Goal: Transaction & Acquisition: Purchase product/service

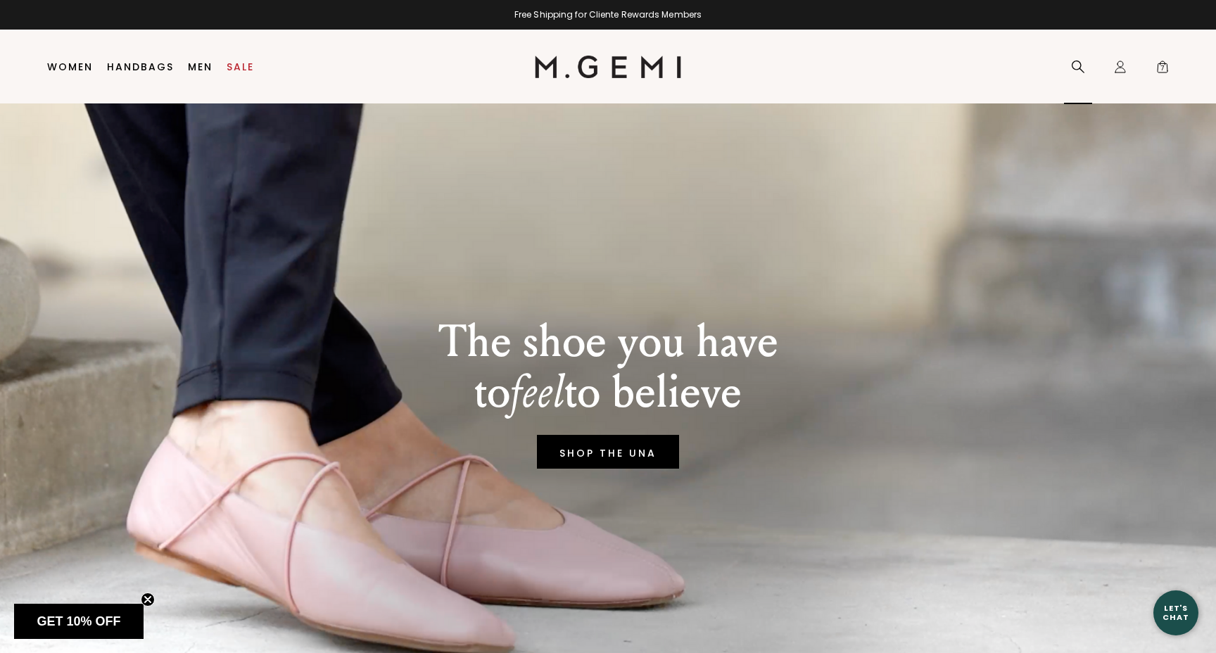
click at [1079, 73] on div "Search" at bounding box center [1078, 67] width 28 height 74
click at [1073, 67] on icon at bounding box center [1078, 67] width 14 height 14
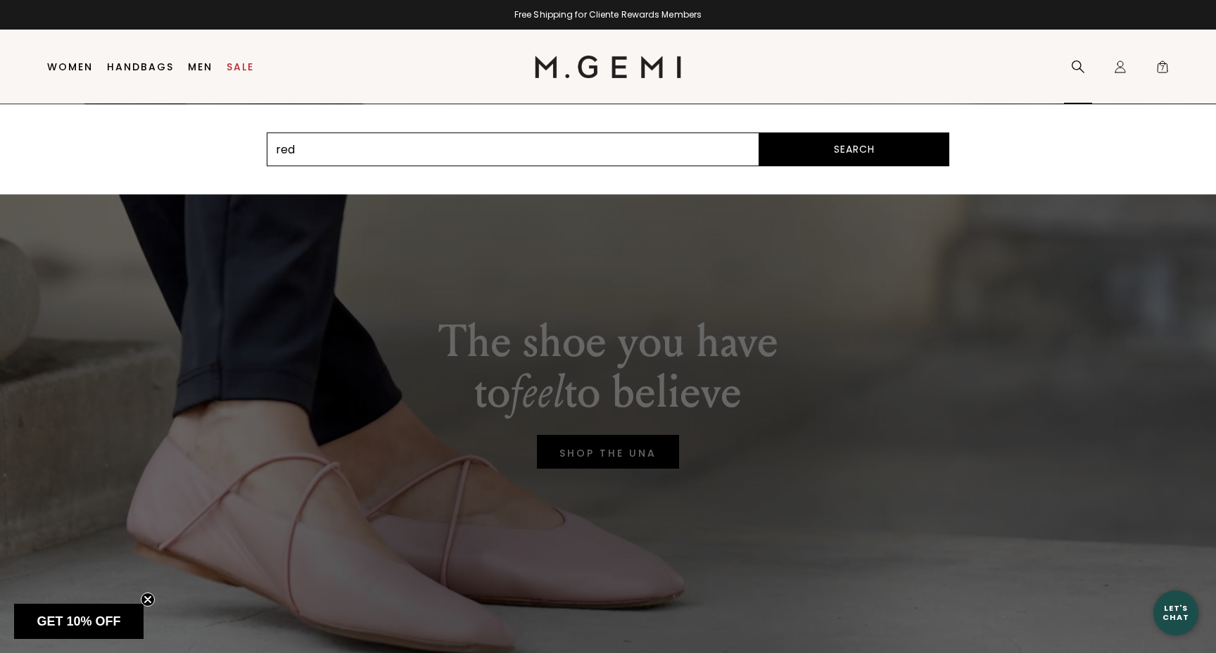
type input "red"
click at [759, 132] on button "Search" at bounding box center [854, 149] width 190 height 34
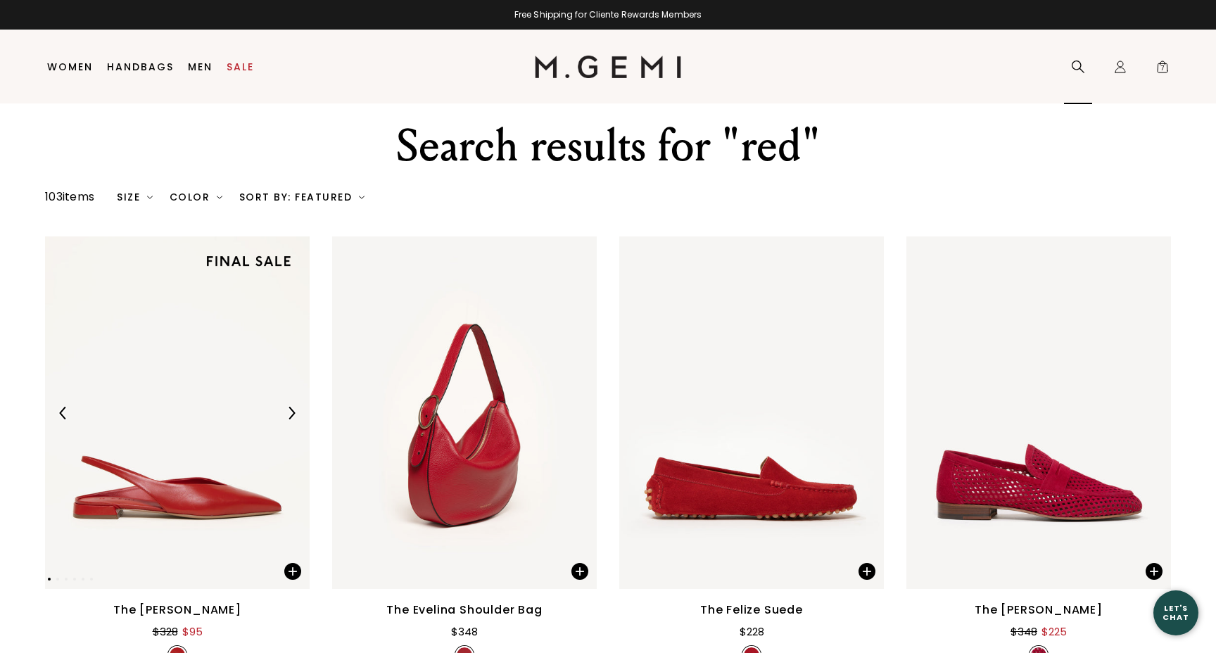
click at [1080, 64] on icon at bounding box center [1077, 66] width 13 height 13
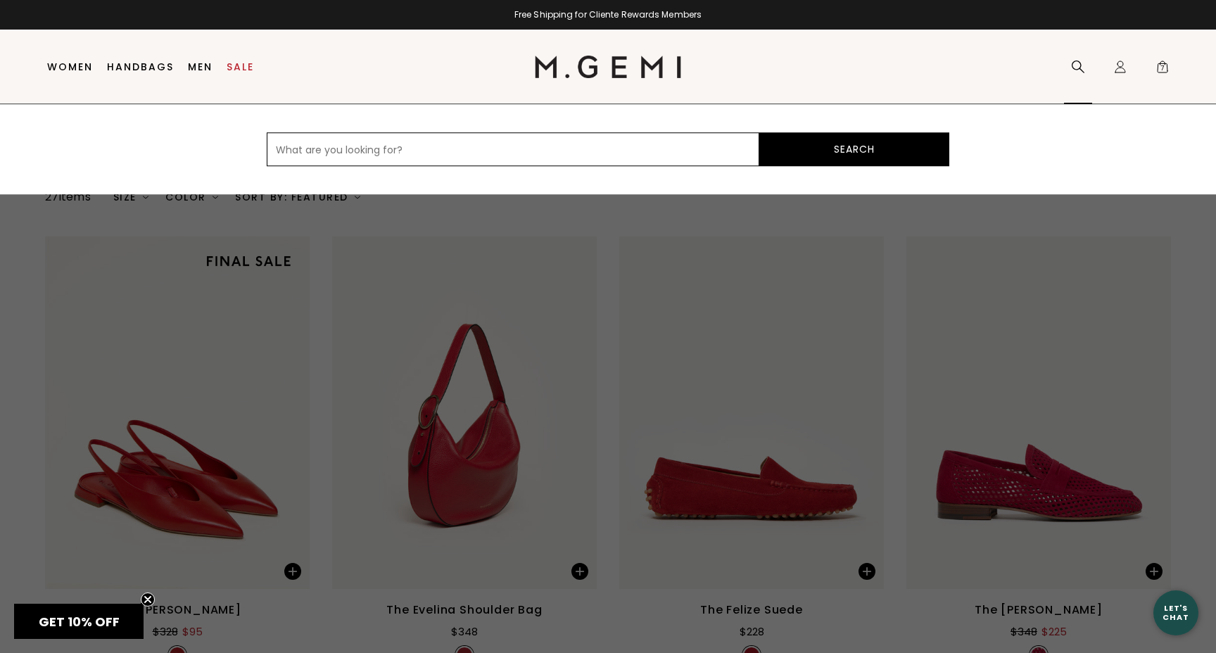
click at [1080, 64] on icon at bounding box center [1077, 66] width 13 height 13
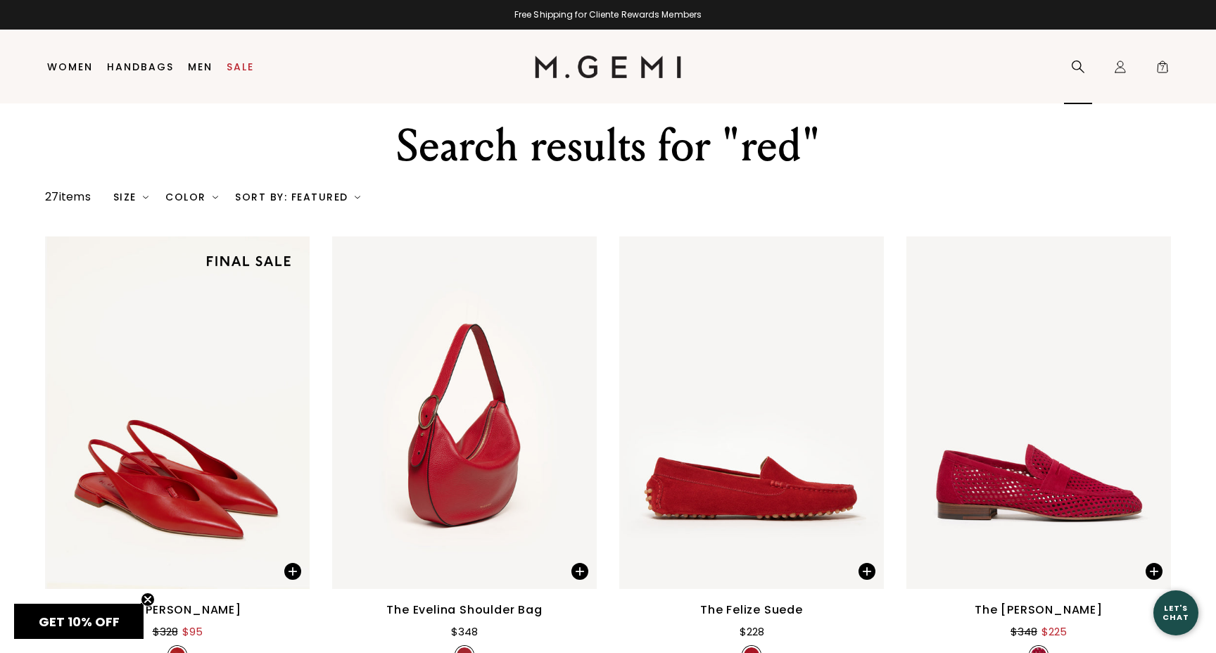
click at [1080, 64] on icon at bounding box center [1077, 66] width 13 height 13
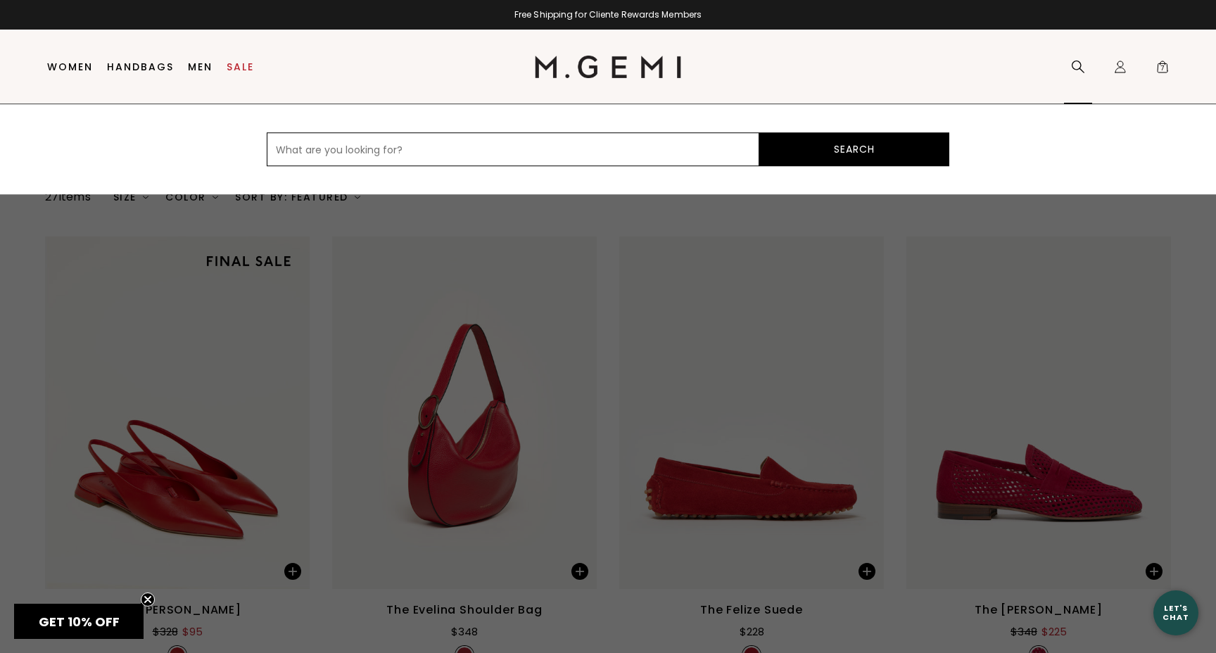
click at [1080, 64] on icon at bounding box center [1077, 66] width 13 height 13
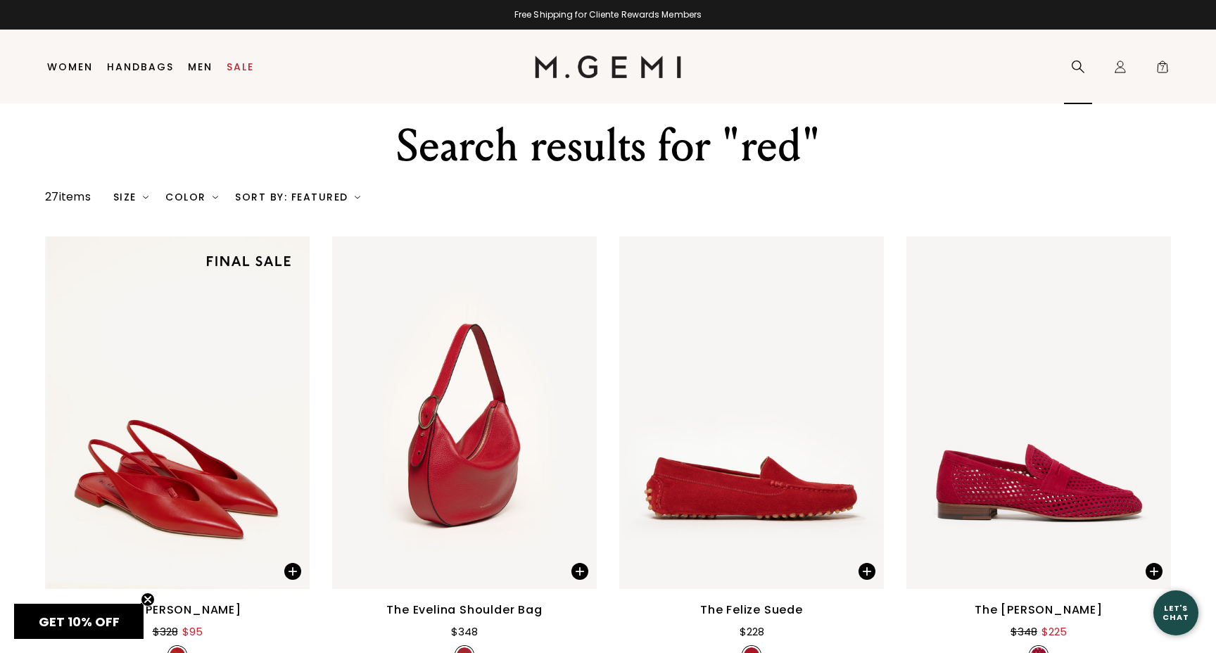
click at [1080, 64] on icon at bounding box center [1077, 66] width 13 height 13
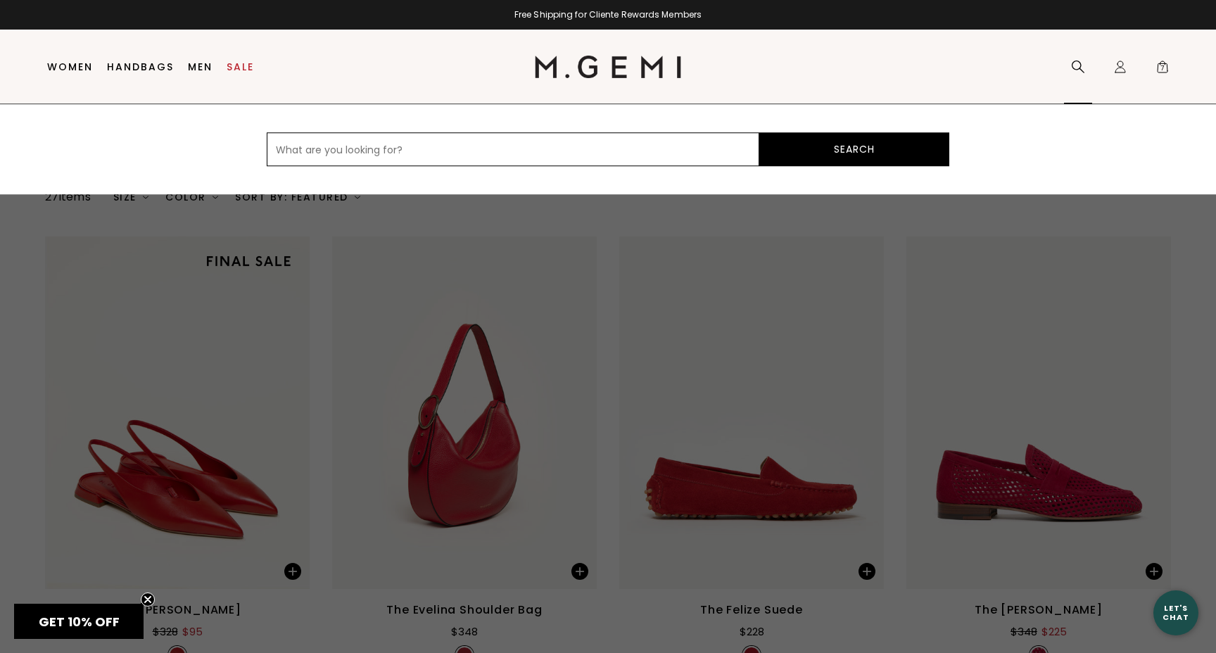
click at [1080, 64] on icon at bounding box center [1077, 66] width 13 height 13
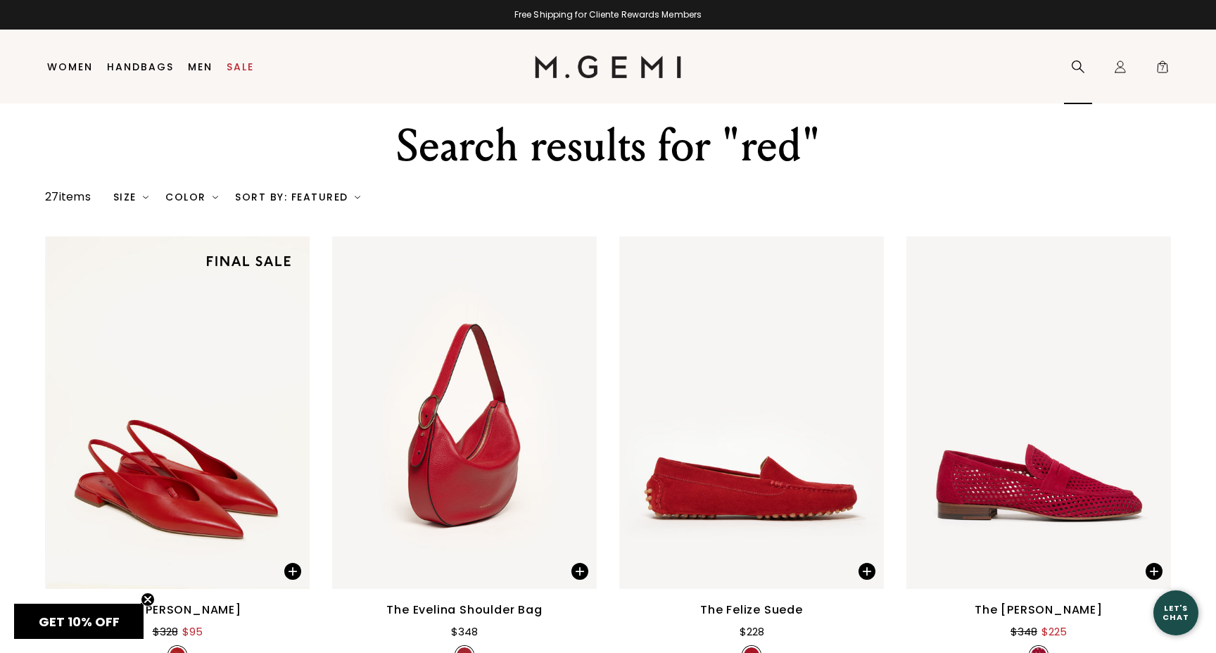
click at [1080, 64] on icon at bounding box center [1077, 66] width 13 height 13
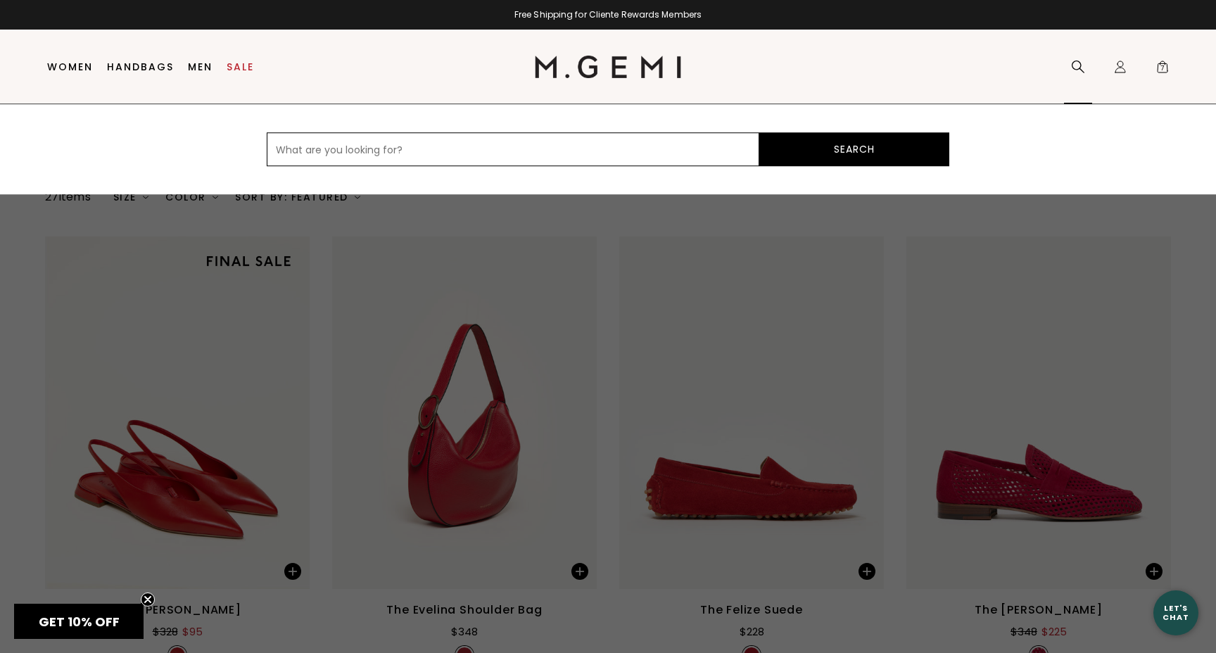
click at [1080, 64] on icon at bounding box center [1077, 66] width 13 height 13
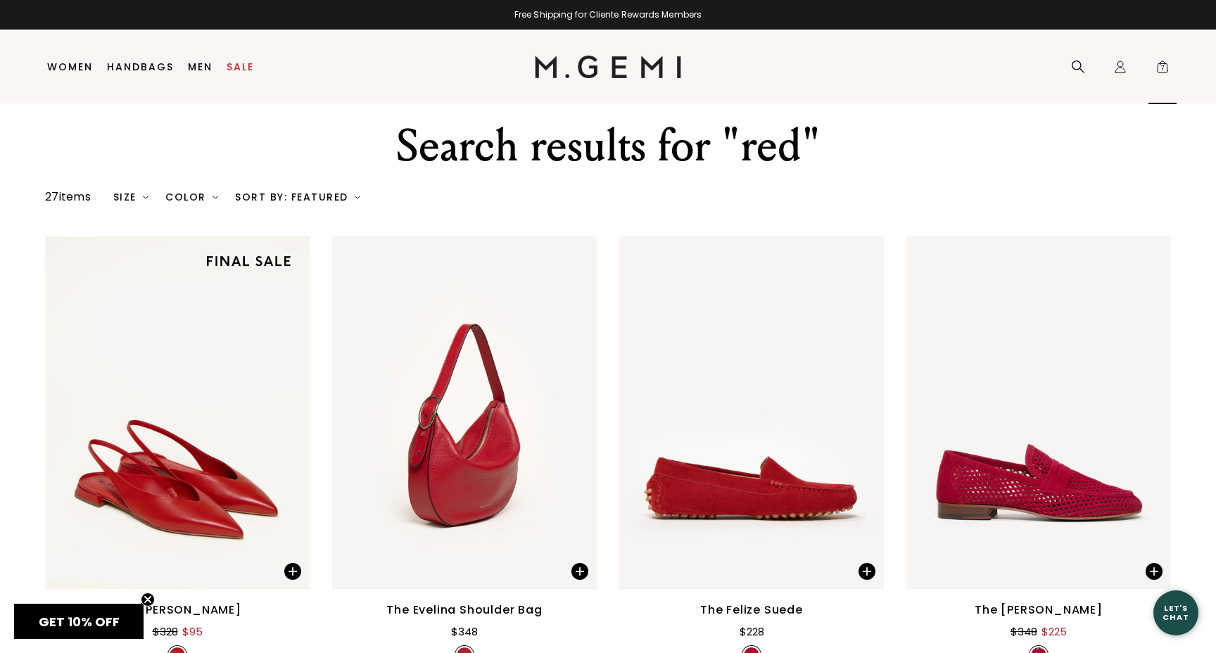
click at [1158, 70] on span "7" at bounding box center [1162, 70] width 14 height 14
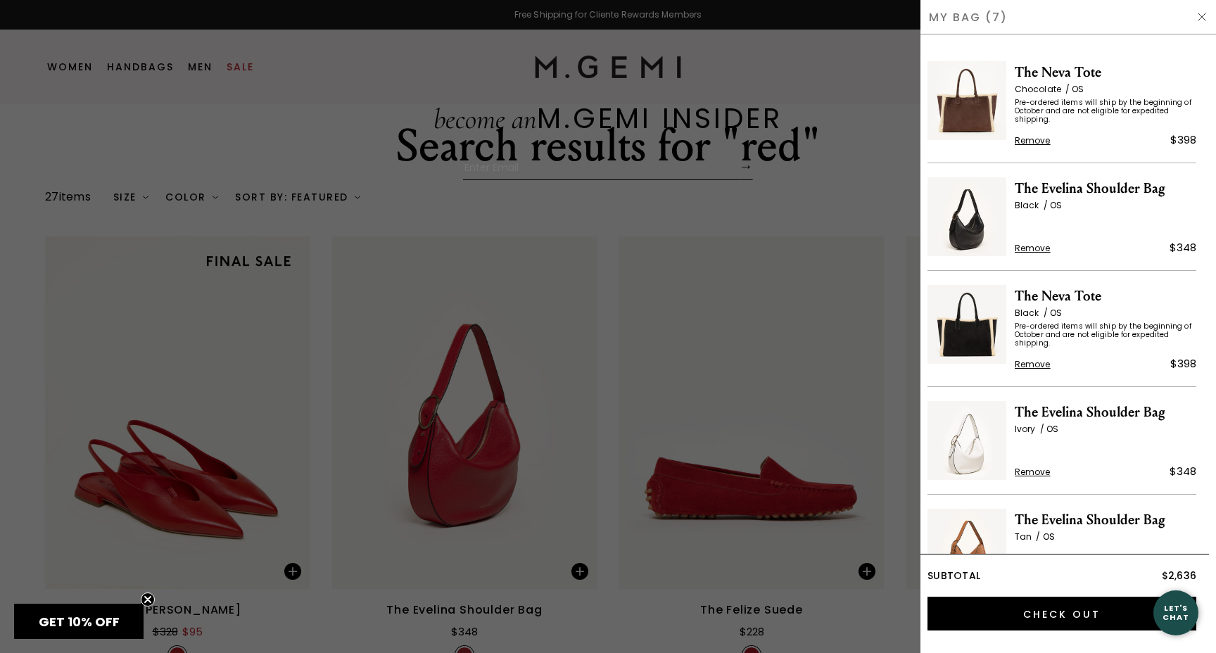
click at [1201, 16] on img at bounding box center [1201, 16] width 11 height 11
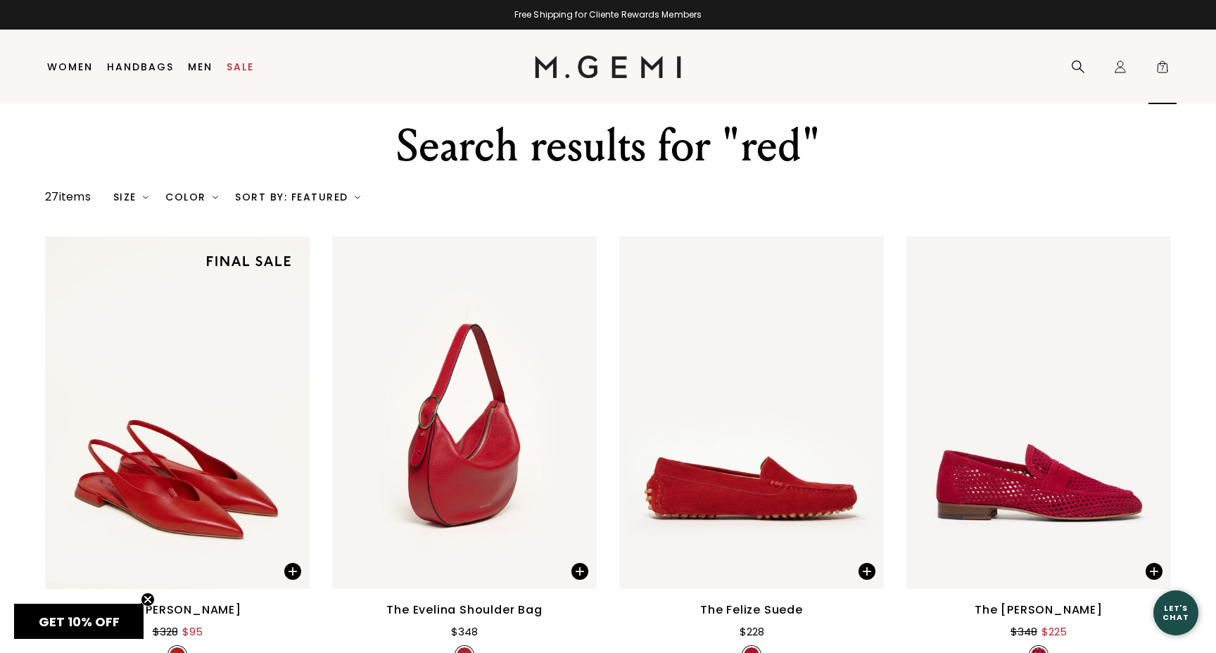
click at [1162, 68] on span "7" at bounding box center [1162, 70] width 14 height 14
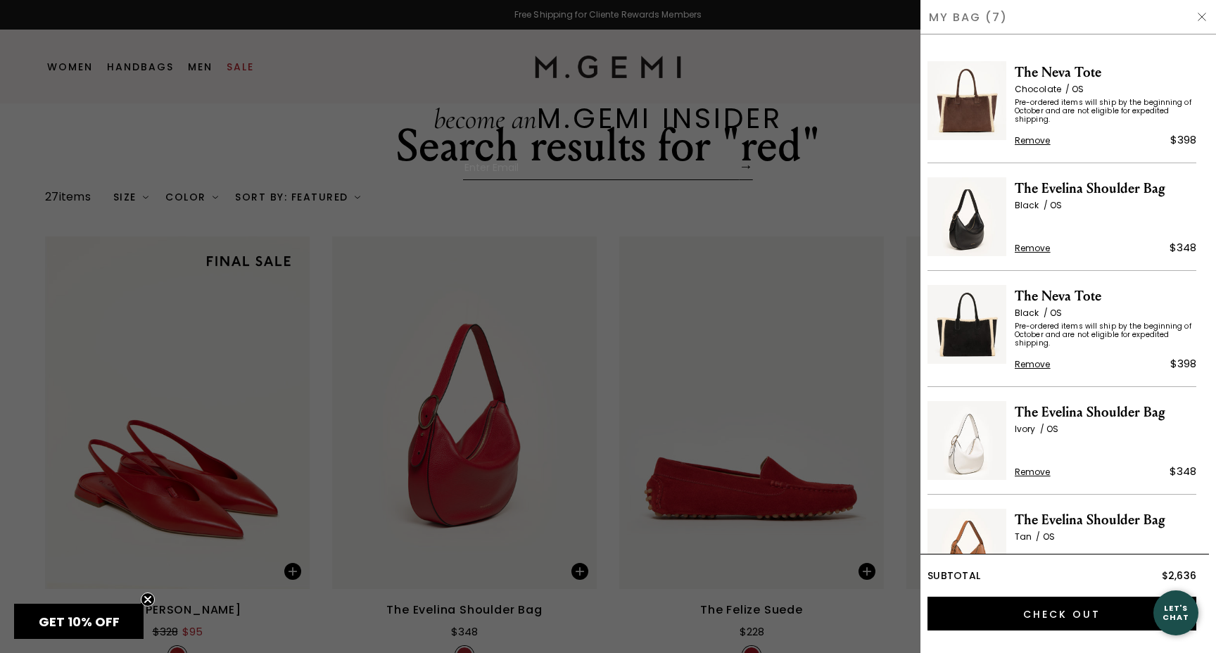
click at [1198, 20] on img at bounding box center [1201, 16] width 11 height 11
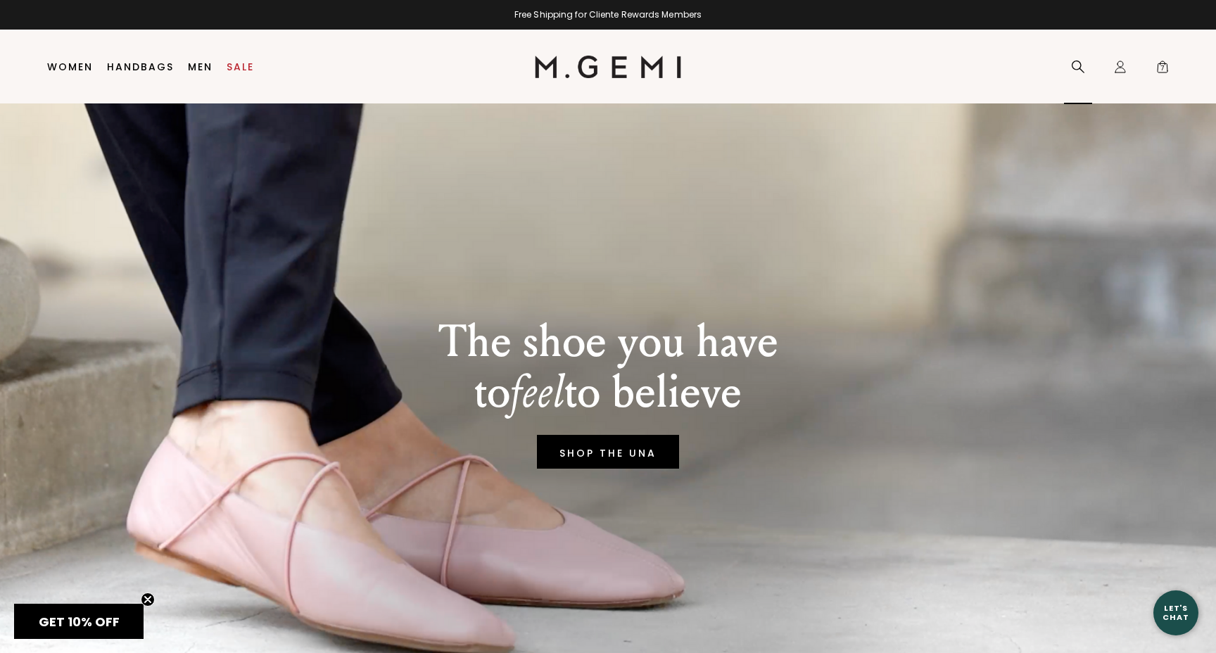
click at [1078, 71] on icon at bounding box center [1078, 67] width 14 height 14
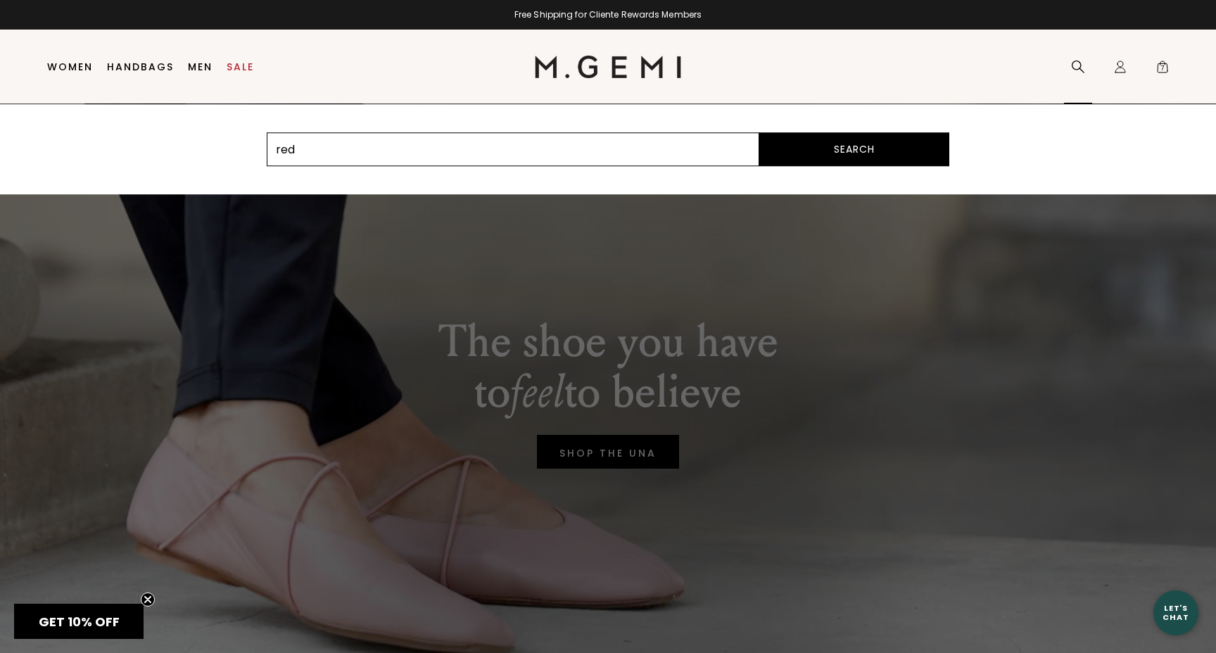
type input "red"
click at [759, 132] on button "Search" at bounding box center [854, 149] width 190 height 34
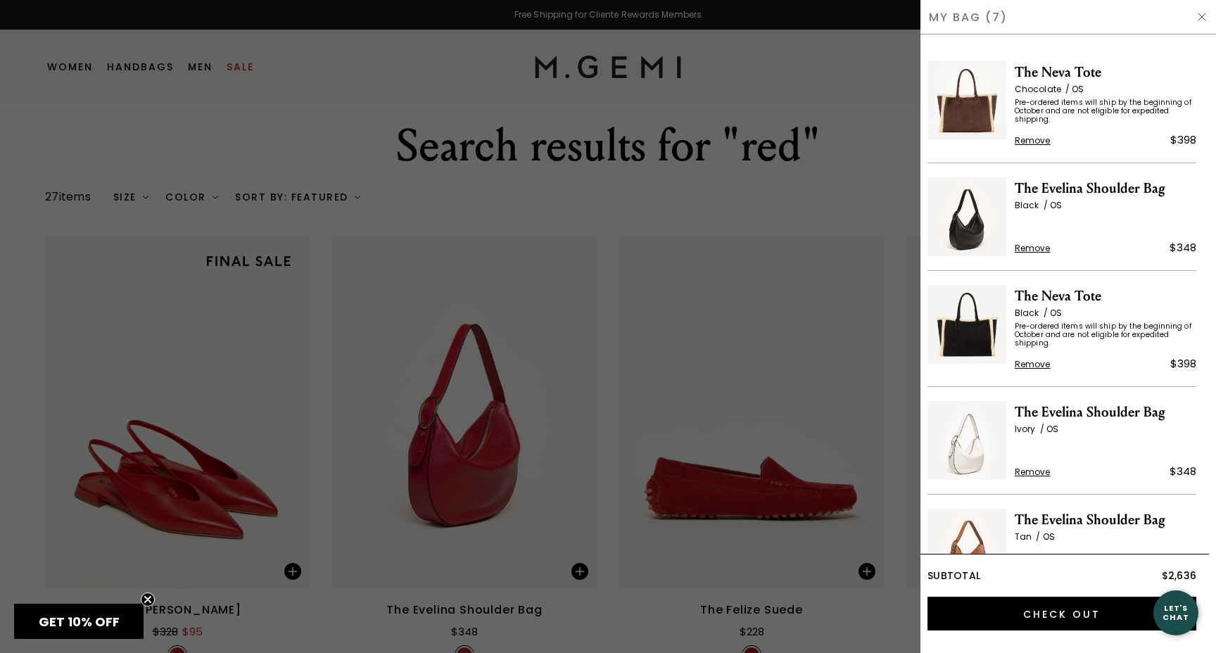
click at [751, 197] on div at bounding box center [608, 326] width 1216 height 653
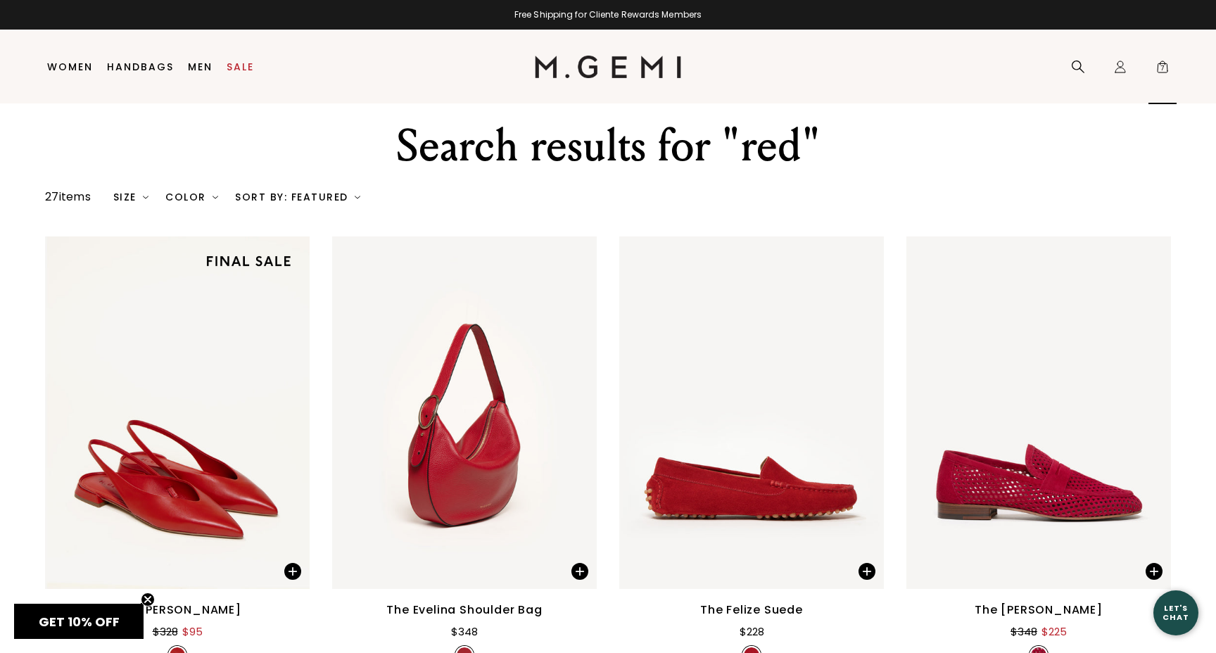
click at [1160, 72] on span "7" at bounding box center [1162, 70] width 14 height 14
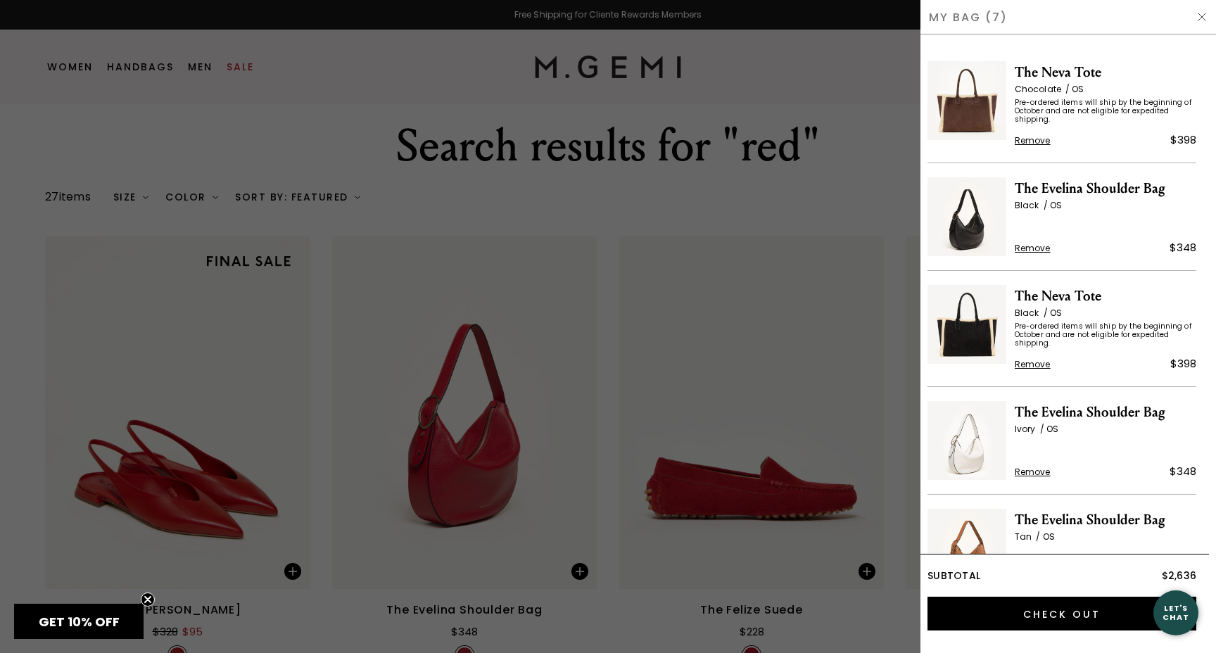
click at [1202, 24] on div "My Bag (7)" at bounding box center [1067, 17] width 295 height 34
click at [1202, 13] on img at bounding box center [1201, 16] width 11 height 11
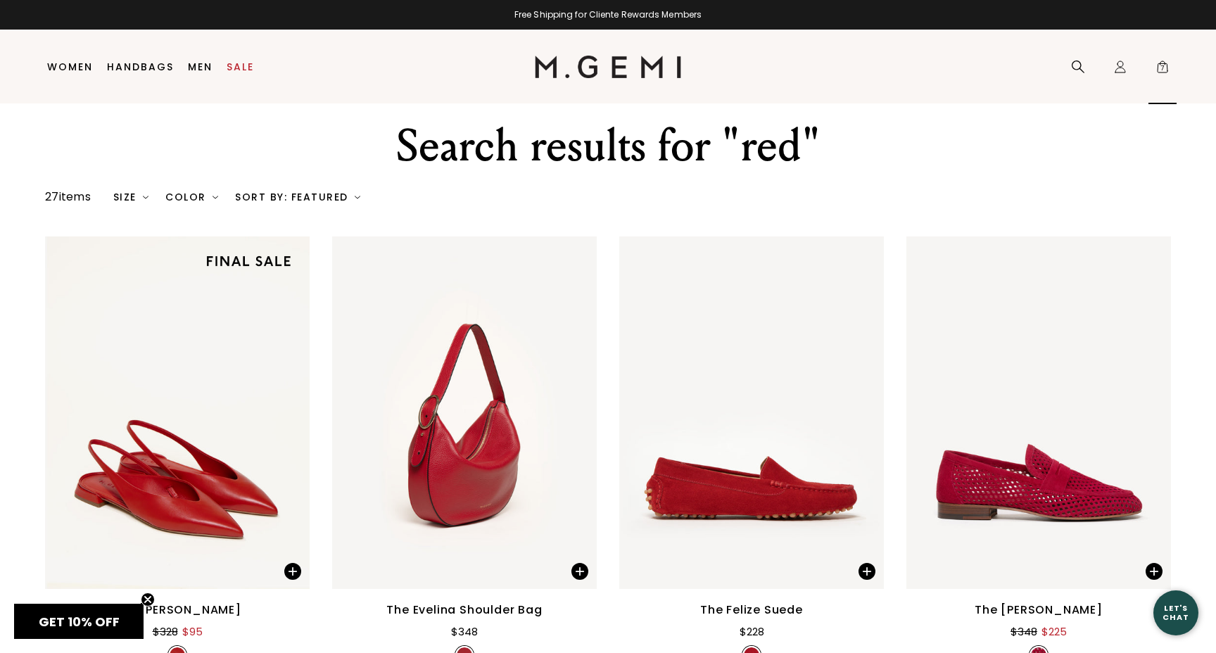
click at [1160, 67] on span "7" at bounding box center [1162, 70] width 14 height 14
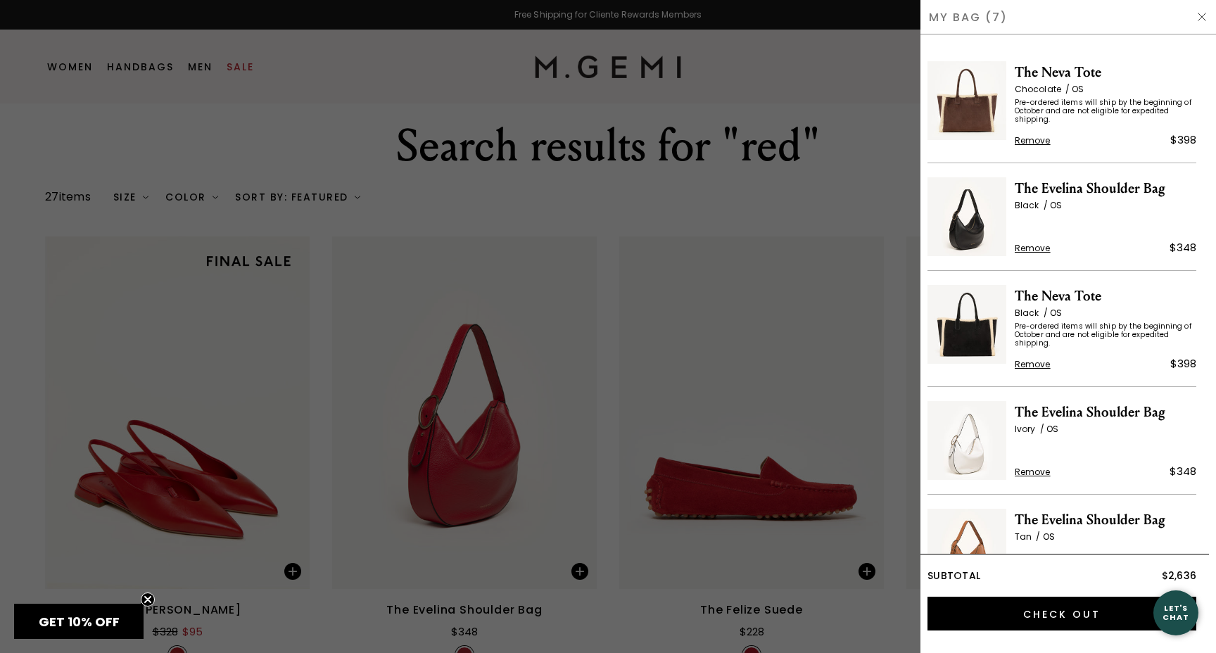
click at [1202, 17] on img at bounding box center [1201, 16] width 11 height 11
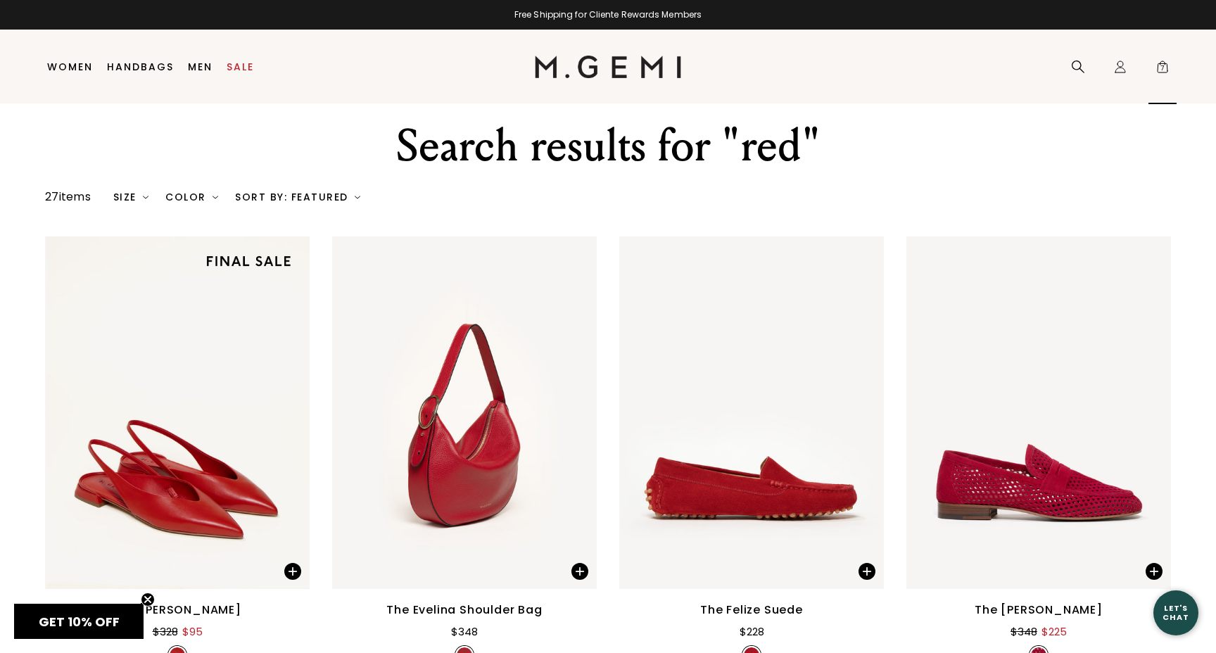
click at [1160, 68] on span "7" at bounding box center [1162, 70] width 14 height 14
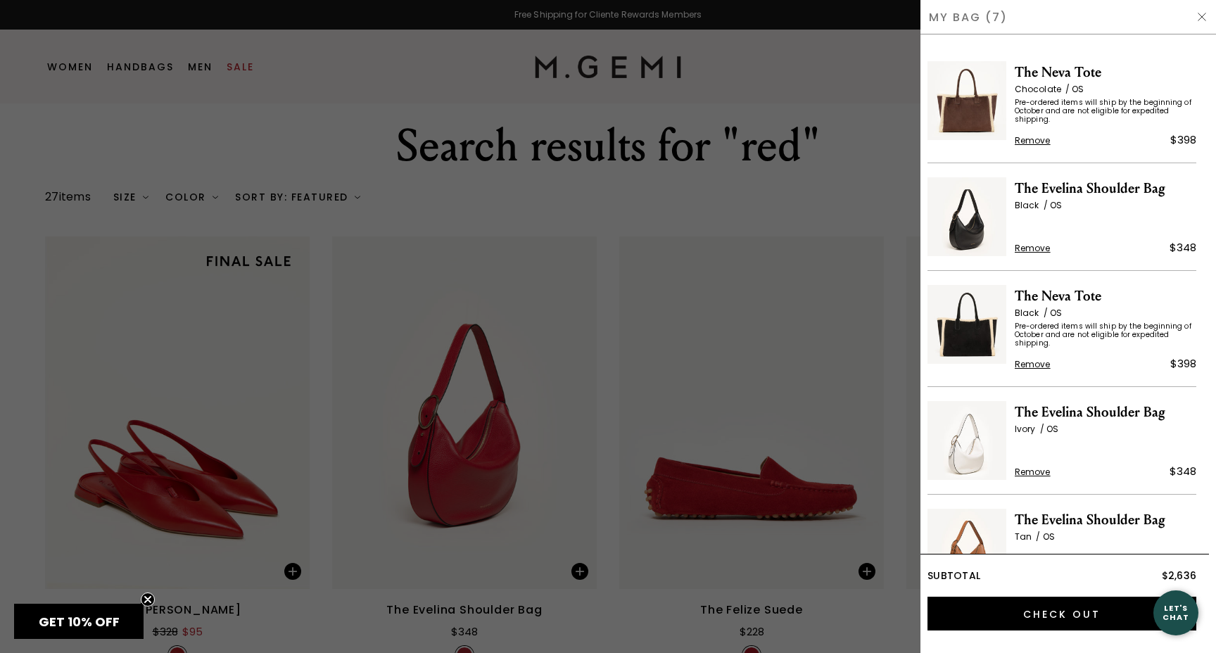
click at [1204, 13] on img at bounding box center [1201, 16] width 11 height 11
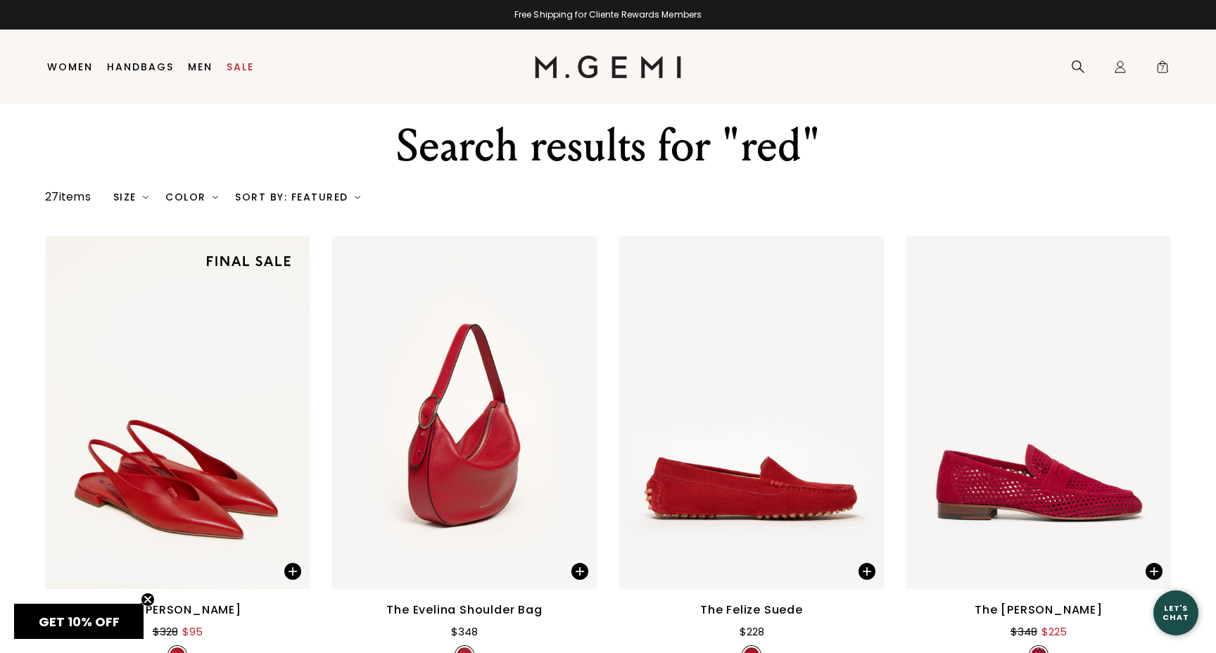
click at [349, 96] on nav "Icons/20x20/hamburger@2x Women Shop All Shoes New Arrivals Bestsellers Essentia…" at bounding box center [287, 67] width 495 height 74
